Goal: Transaction & Acquisition: Subscribe to service/newsletter

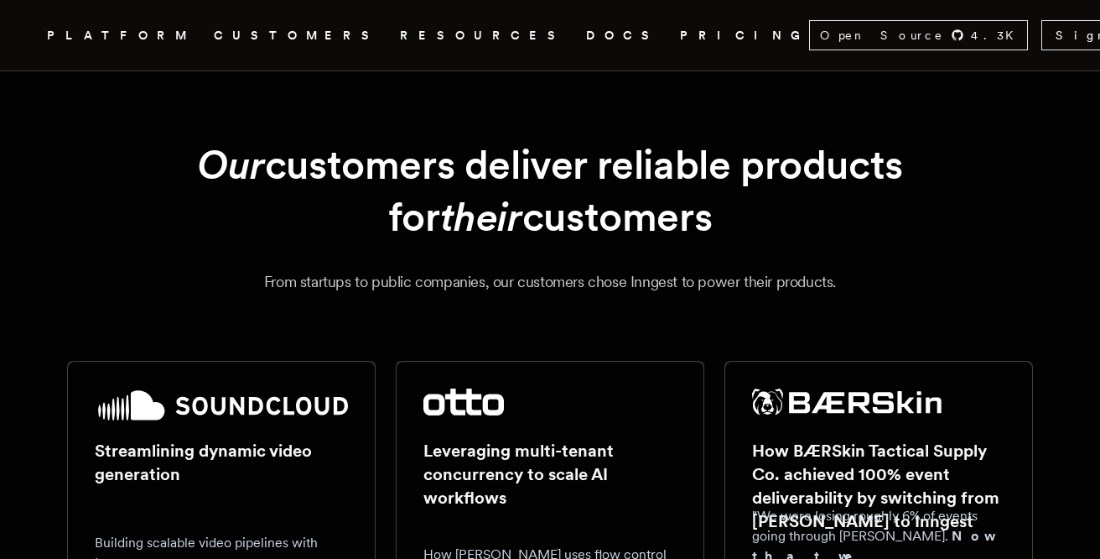
click at [680, 37] on link "PRICING" at bounding box center [744, 35] width 129 height 21
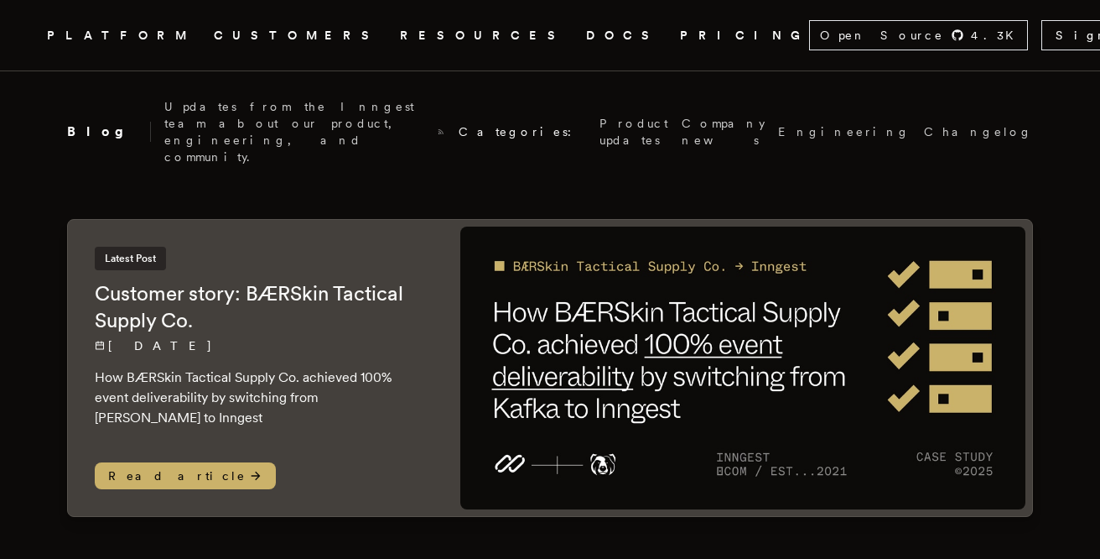
click at [278, 39] on link "CUSTOMERS" at bounding box center [297, 35] width 166 height 21
